Goal: Manage account settings

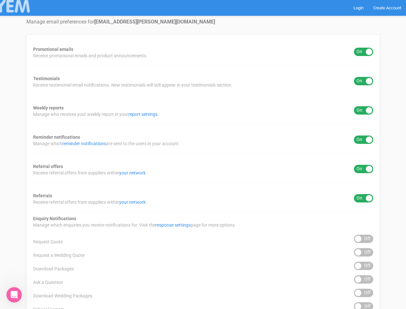
click at [203, 154] on div "Promotional emails ON OFF Receive promotional emails and product announcements.…" at bounding box center [203, 259] width 354 height 450
click at [364, 52] on div "ON OFF" at bounding box center [363, 52] width 19 height 8
click at [364, 81] on div "ON OFF" at bounding box center [363, 81] width 19 height 8
click at [364, 110] on div "ON OFF" at bounding box center [363, 110] width 19 height 8
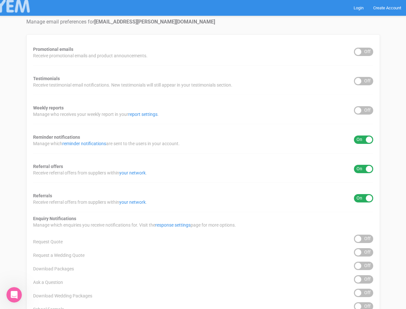
click at [364, 140] on div "ON OFF" at bounding box center [363, 139] width 19 height 8
click at [364, 169] on div "ON OFF" at bounding box center [363, 169] width 19 height 8
click at [364, 198] on div "ON OFF" at bounding box center [363, 198] width 19 height 8
click at [364, 239] on div "ON OFF" at bounding box center [363, 238] width 19 height 8
click at [364, 252] on div "ON OFF" at bounding box center [363, 252] width 19 height 8
